Goal: Browse casually

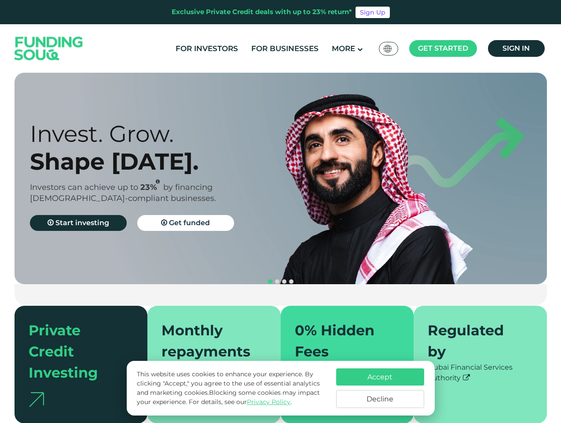
click at [443, 48] on span "Get started" at bounding box center [443, 48] width 50 height 8
click at [281, 178] on div "Invest. Grow. Shape [DATE]. Investors can achieve up to 23% by financing [DEMOG…" at bounding box center [163, 179] width 266 height 118
click at [280, 178] on div "Invest. Grow. Shape [DATE]. Investors can achieve up to 23% by financing [DEMOG…" at bounding box center [163, 179] width 266 height 118
click at [0, 240] on section "Prosperity Meets Principle. Shariah Compliance [DEMOGRAPHIC_DATA] compliant inv…" at bounding box center [280, 248] width 561 height 350
click at [281, 278] on button "navigation" at bounding box center [284, 281] width 7 height 7
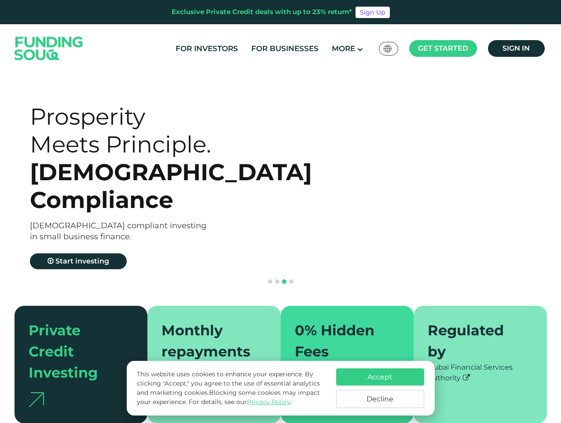
click at [270, 279] on span "navigation" at bounding box center [270, 281] width 4 height 4
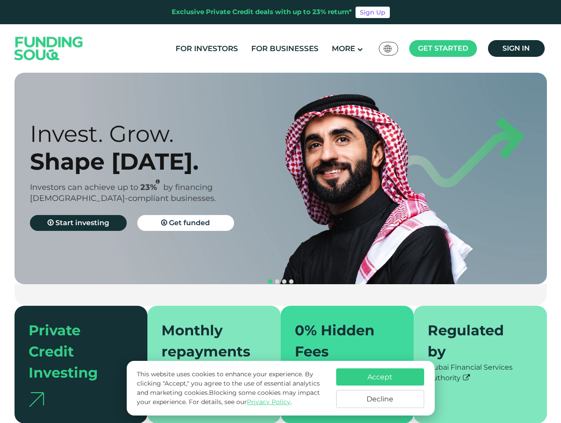
click at [277, 279] on span "navigation" at bounding box center [277, 281] width 4 height 4
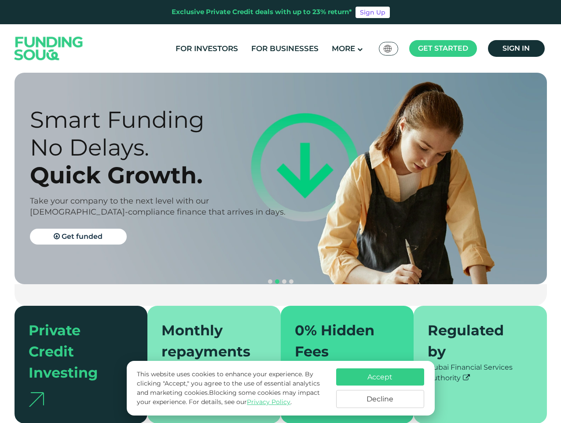
click at [284, 279] on span "navigation" at bounding box center [284, 281] width 4 height 4
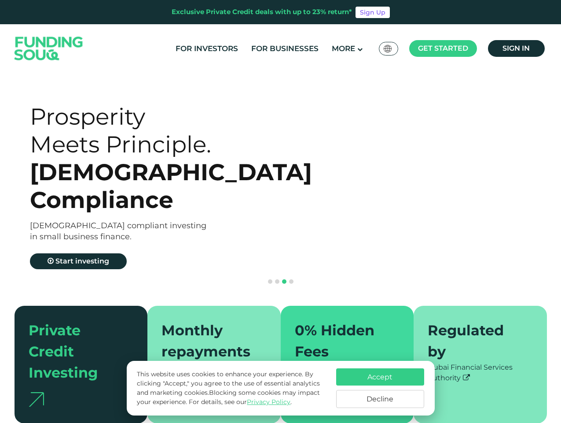
click at [291, 279] on span "navigation" at bounding box center [291, 281] width 4 height 4
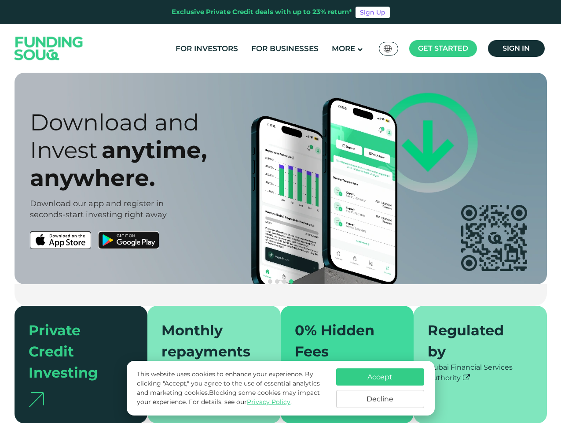
click at [380, 388] on div "Accept Decline" at bounding box center [380, 388] width 88 height 40
